Goal: Check status: Check status

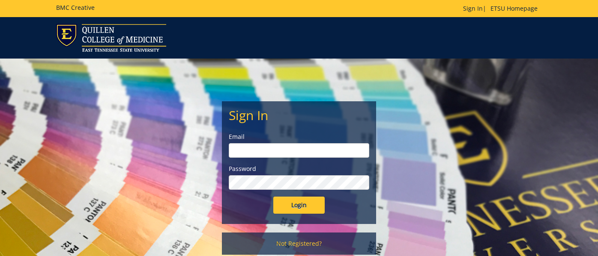
type input "[EMAIL_ADDRESS][DOMAIN_NAME]"
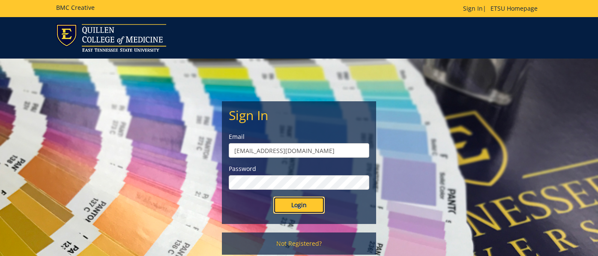
click at [296, 206] on input "Login" at bounding box center [298, 205] width 51 height 17
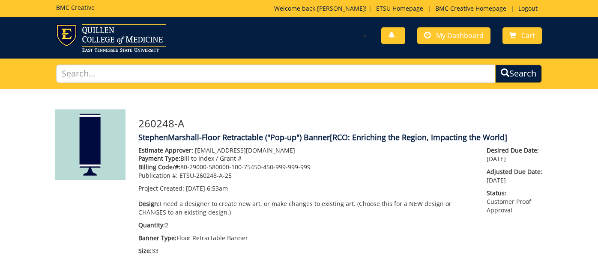
scroll to position [354, 0]
click at [443, 39] on span "My Dashboard" at bounding box center [460, 35] width 48 height 9
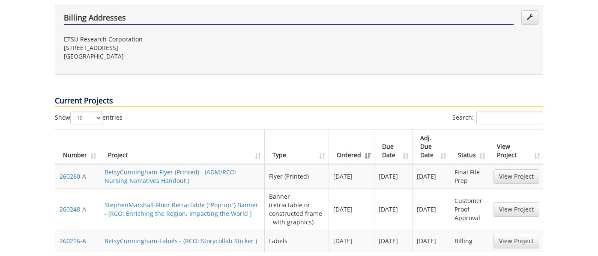
scroll to position [304, 0]
click at [519, 202] on link "View Project" at bounding box center [516, 209] width 46 height 15
